Goal: Transaction & Acquisition: Subscribe to service/newsletter

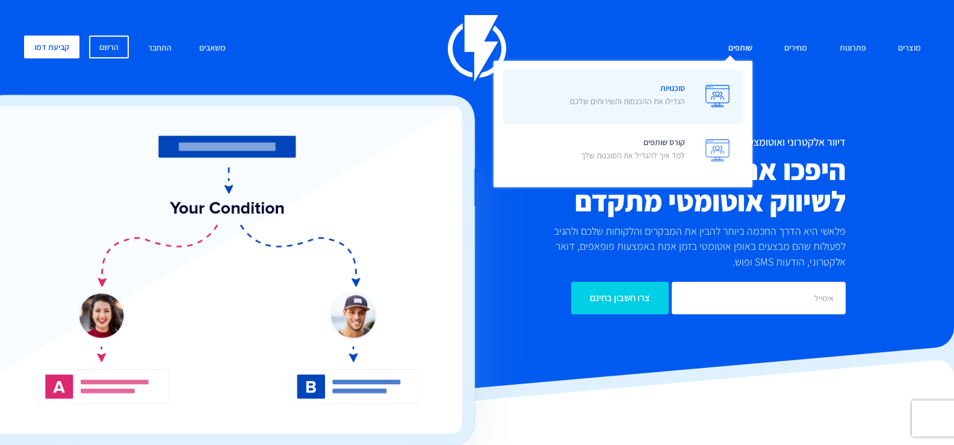
click at [672, 88] on span "סוכנויות הגדילו את ההכנסות והשירותים שלכם" at bounding box center [627, 96] width 115 height 34
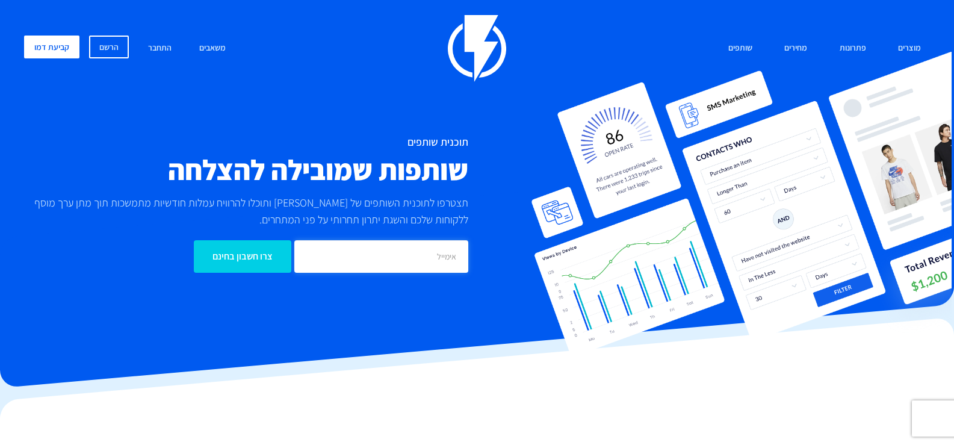
click at [391, 256] on input "email" at bounding box center [381, 256] width 174 height 33
type input "TBB4ME@gmail.com"
click at [238, 255] on input "צרו חשבון בחינם" at bounding box center [243, 256] width 98 height 33
